Goal: Task Accomplishment & Management: Use online tool/utility

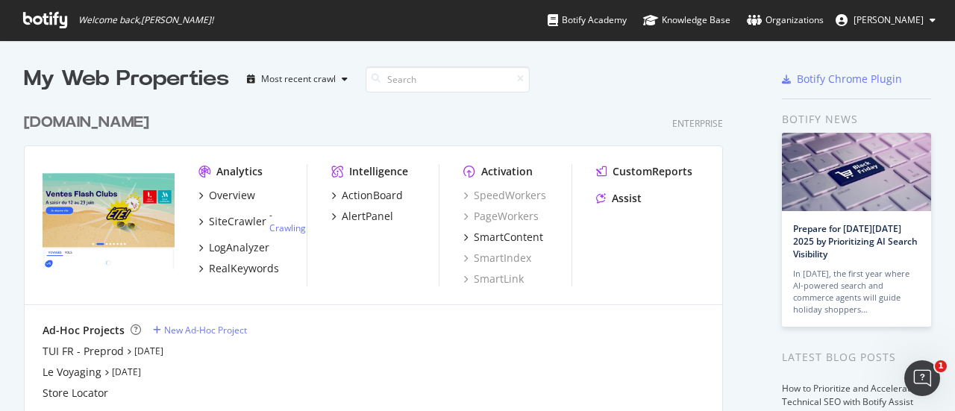
scroll to position [400, 931]
click at [36, 123] on div "[DOMAIN_NAME]" at bounding box center [86, 123] width 125 height 22
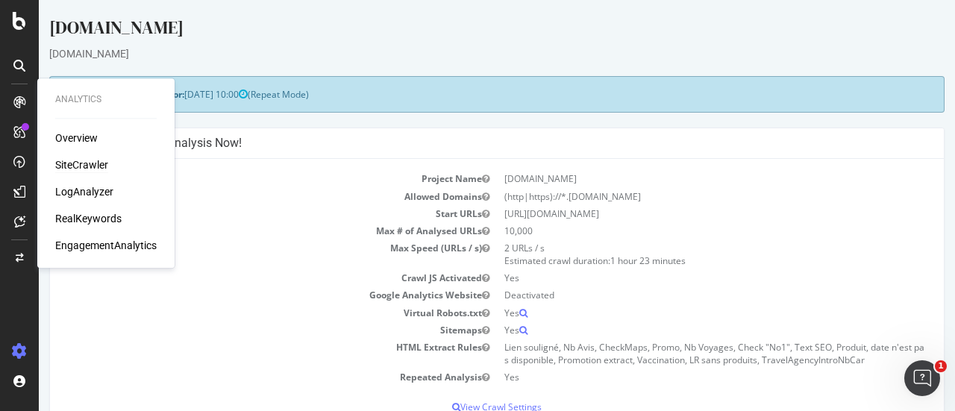
click at [92, 157] on div "SiteCrawler" at bounding box center [81, 164] width 53 height 15
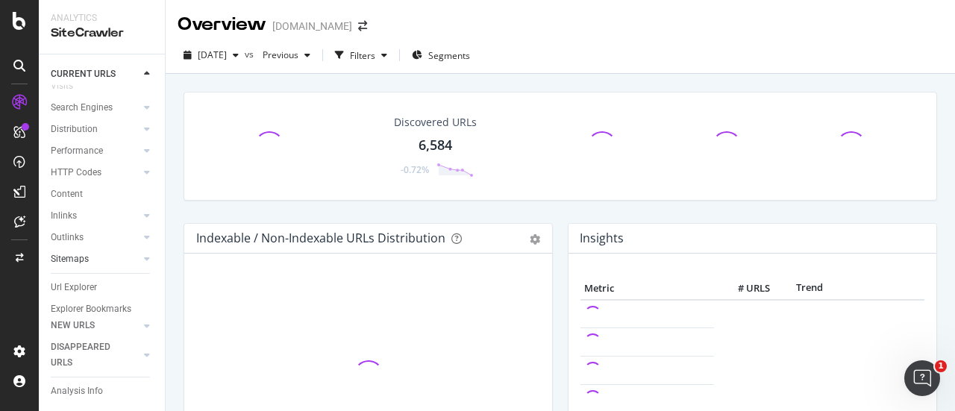
scroll to position [104, 0]
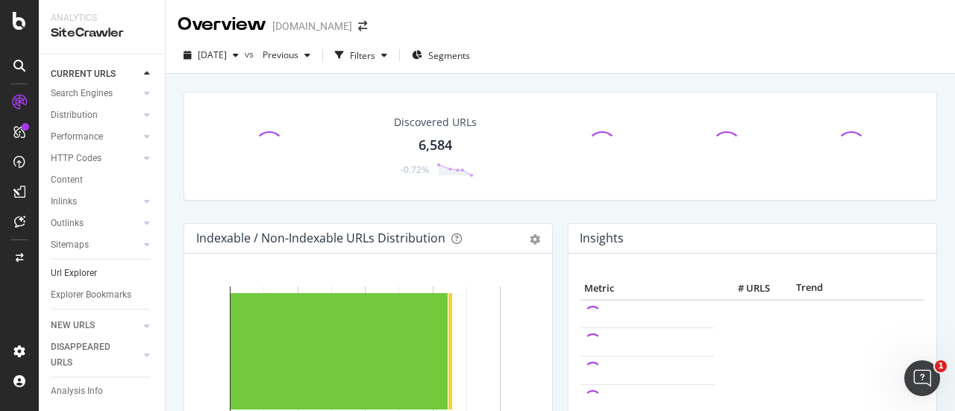
drag, startPoint x: 89, startPoint y: 253, endPoint x: 112, endPoint y: 255, distance: 22.5
click at [89, 266] on div "Url Explorer" at bounding box center [74, 274] width 46 height 16
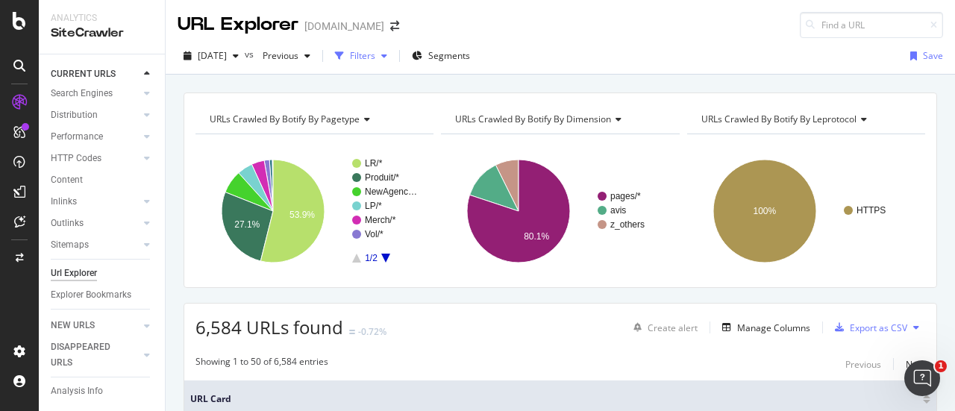
click at [375, 54] on div "Filters" at bounding box center [362, 55] width 25 height 13
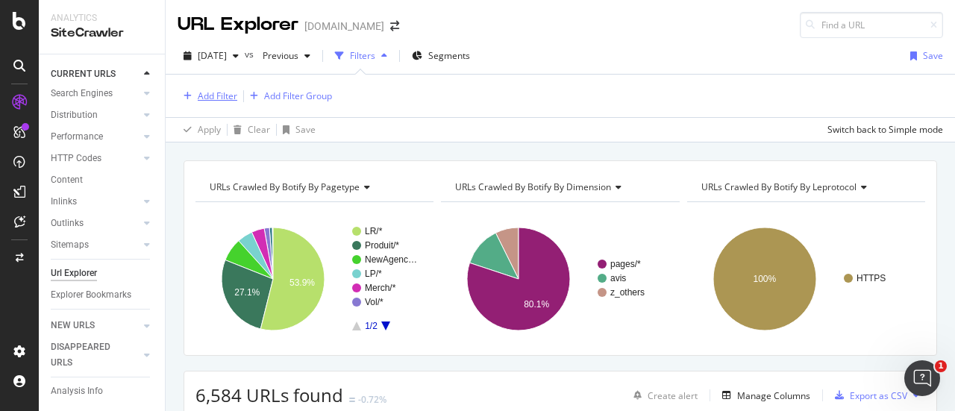
click at [211, 95] on div "Add Filter" at bounding box center [218, 95] width 40 height 13
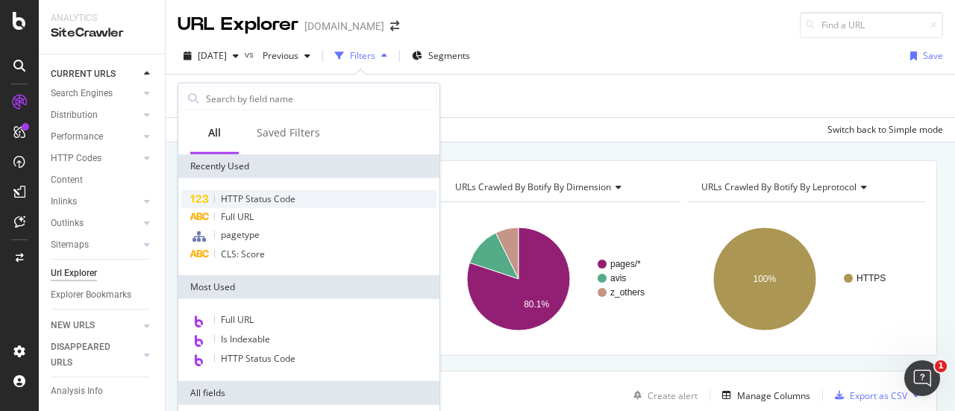
click at [263, 201] on span "HTTP Status Code" at bounding box center [258, 198] width 75 height 13
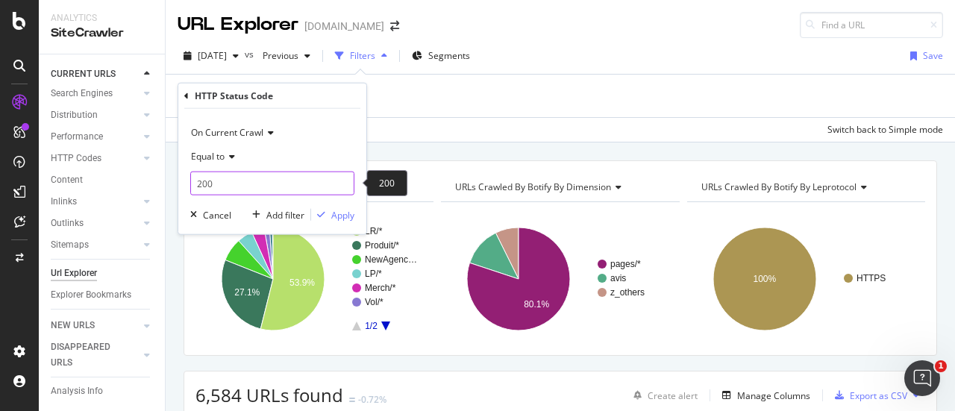
click at [230, 184] on input "200" at bounding box center [272, 184] width 164 height 24
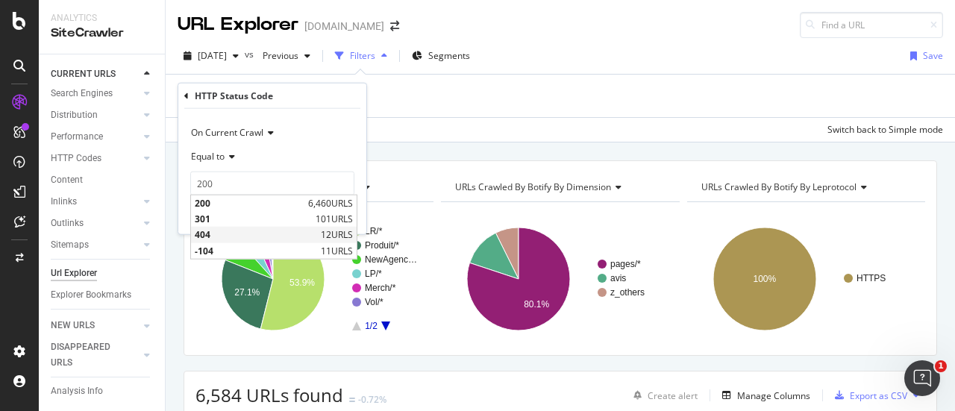
click at [229, 230] on span "404" at bounding box center [256, 234] width 122 height 13
type input "404"
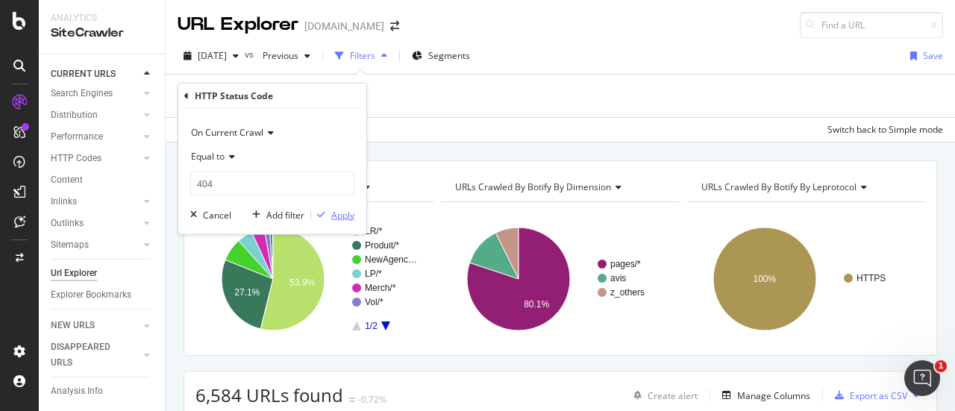
click at [337, 214] on div "Apply" at bounding box center [342, 214] width 23 height 13
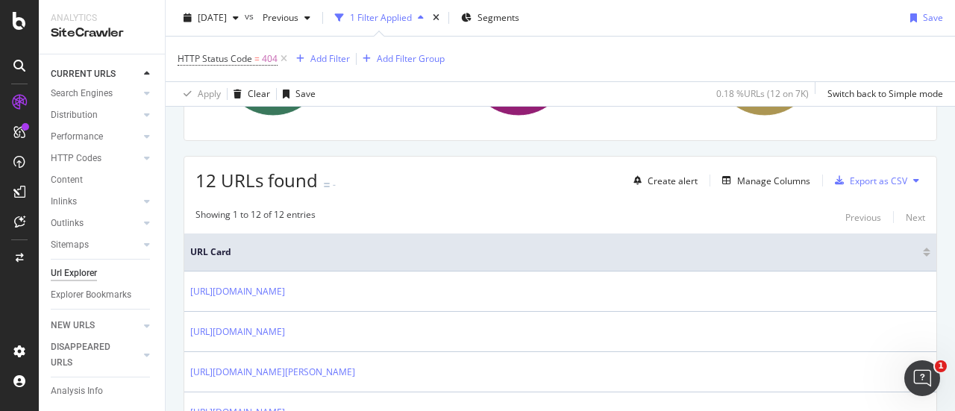
scroll to position [194, 0]
